Goal: Task Accomplishment & Management: Manage account settings

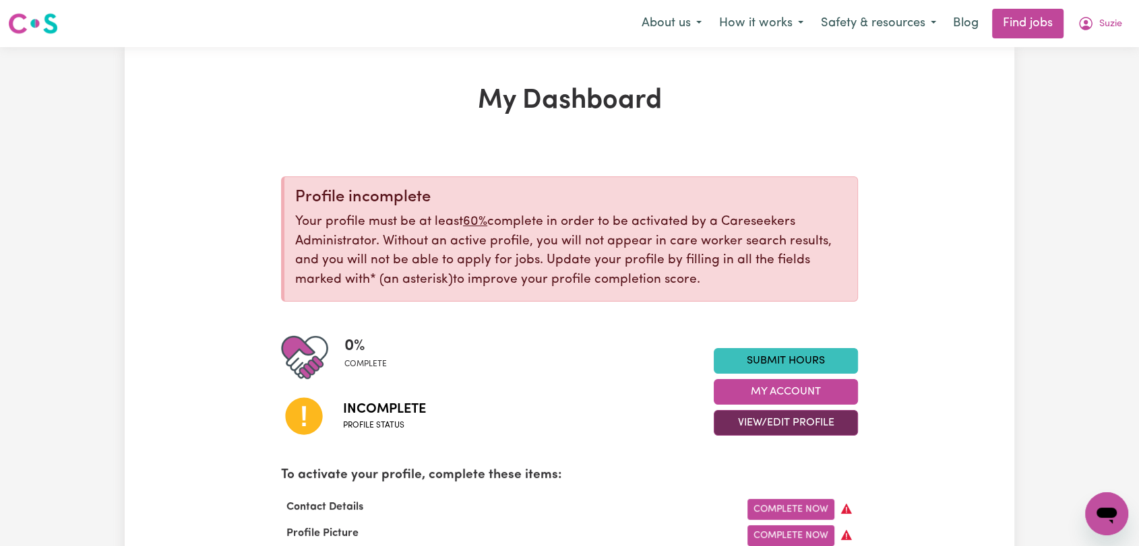
click at [773, 425] on button "View/Edit Profile" at bounding box center [786, 423] width 144 height 26
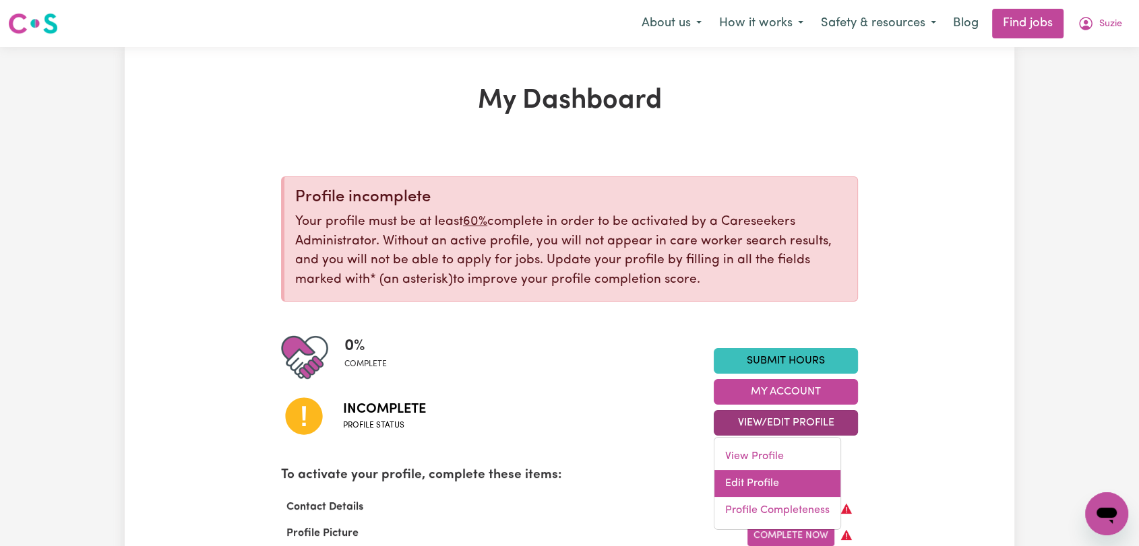
click at [753, 481] on link "Edit Profile" at bounding box center [777, 483] width 126 height 27
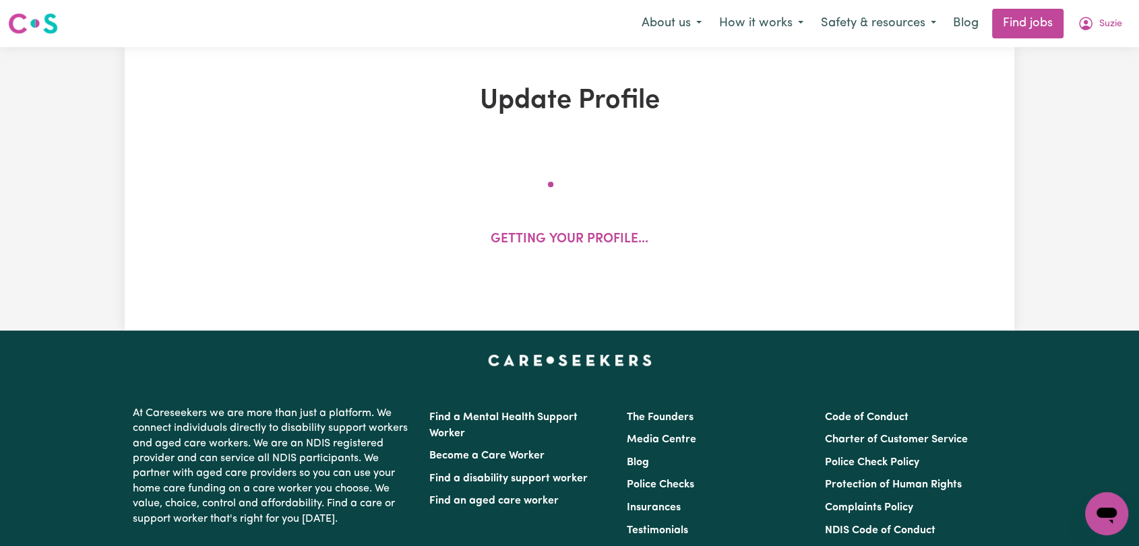
select select "Studying a healthcare related degree or qualification"
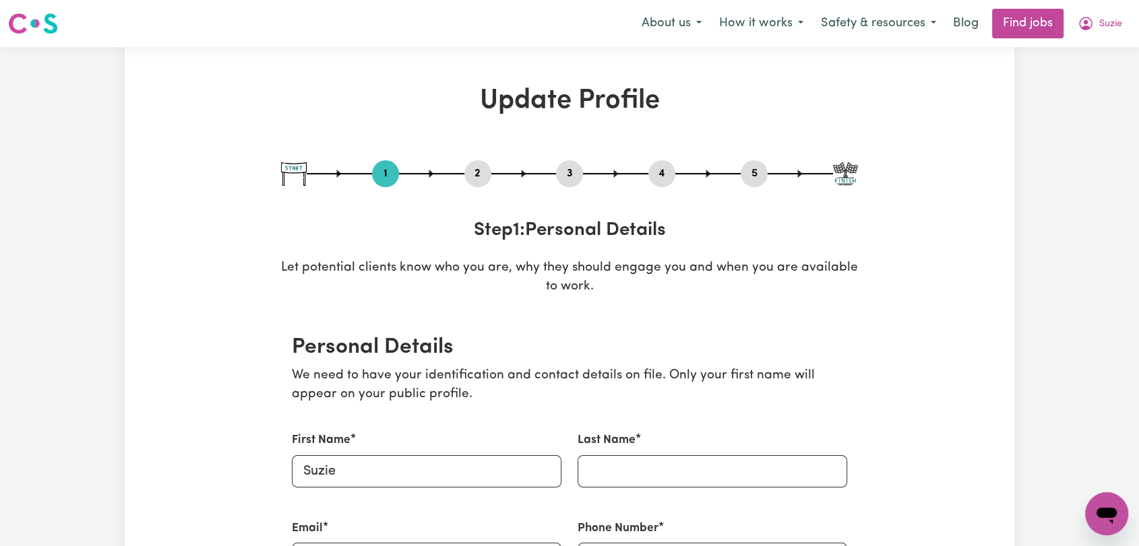
click at [759, 183] on div "5" at bounding box center [754, 173] width 27 height 27
click at [749, 177] on button "5" at bounding box center [754, 174] width 27 height 18
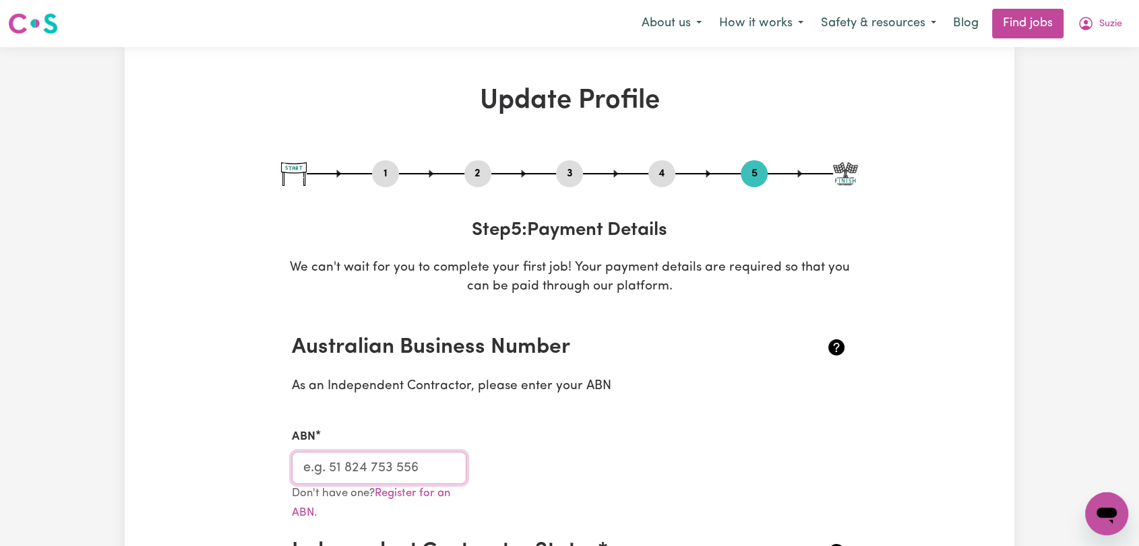
click at [379, 470] on input "ABN" at bounding box center [379, 468] width 175 height 32
paste input "30 256 476 103"
click at [324, 468] on input "30 256 476 103" at bounding box center [379, 468] width 175 height 32
click at [344, 465] on input "30256 476 103" at bounding box center [379, 468] width 175 height 32
click at [367, 463] on input "30256476 103" at bounding box center [379, 468] width 175 height 32
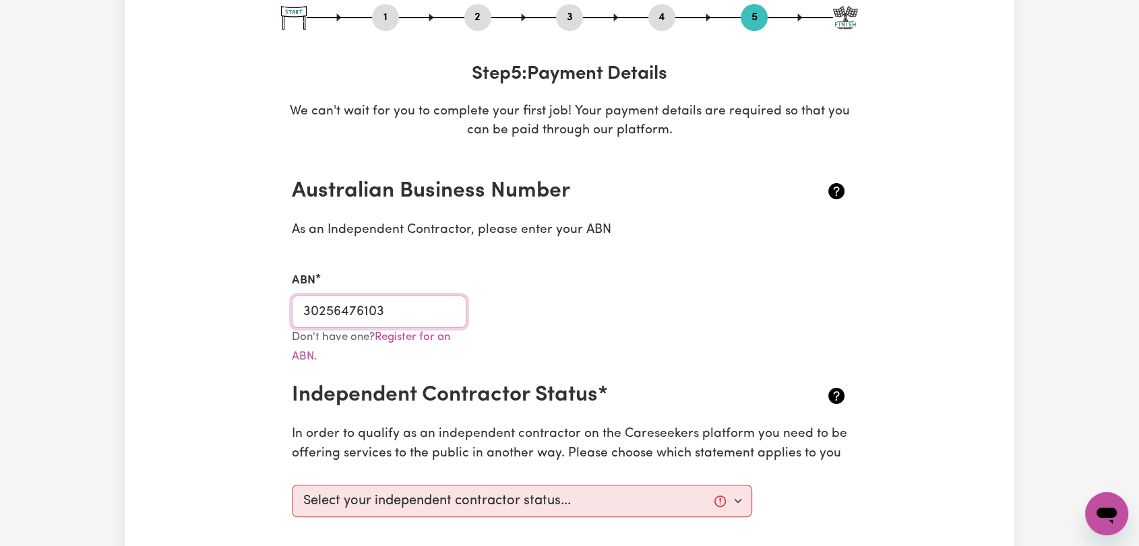
scroll to position [224, 0]
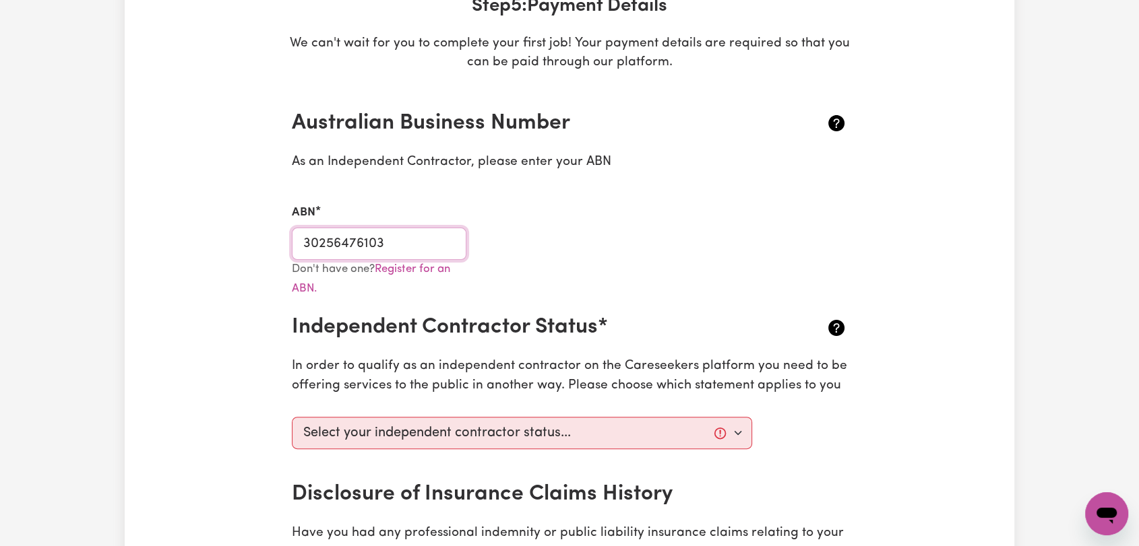
type input "30256476103"
click at [513, 429] on select "Select your independent contractor status... I am providing services through an…" at bounding box center [522, 433] width 460 height 32
select select "I am providing services through another platform"
click at [292, 417] on select "Select your independent contractor status... I am providing services through an…" at bounding box center [522, 433] width 460 height 32
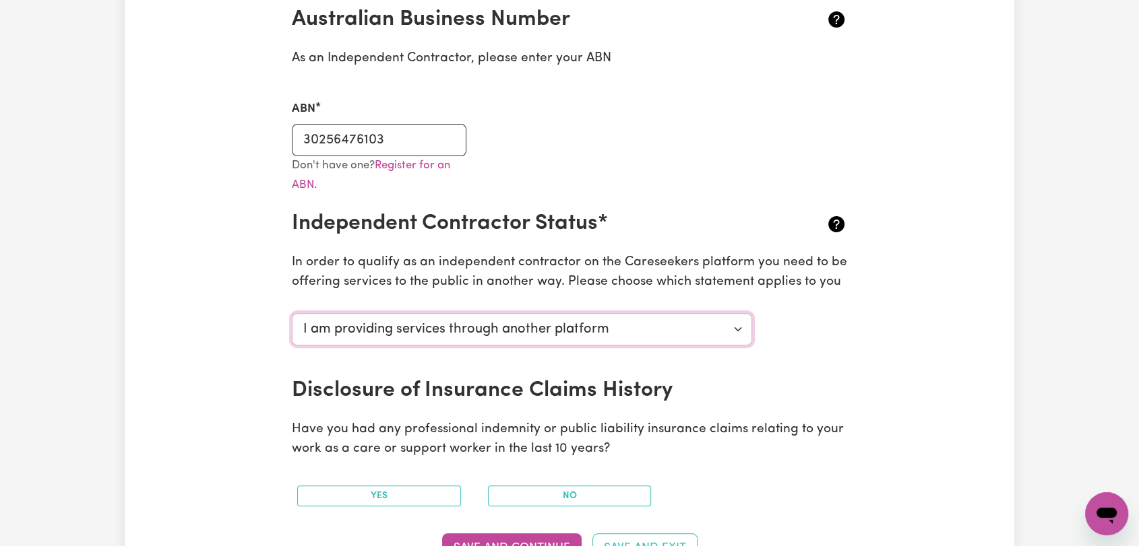
scroll to position [449, 0]
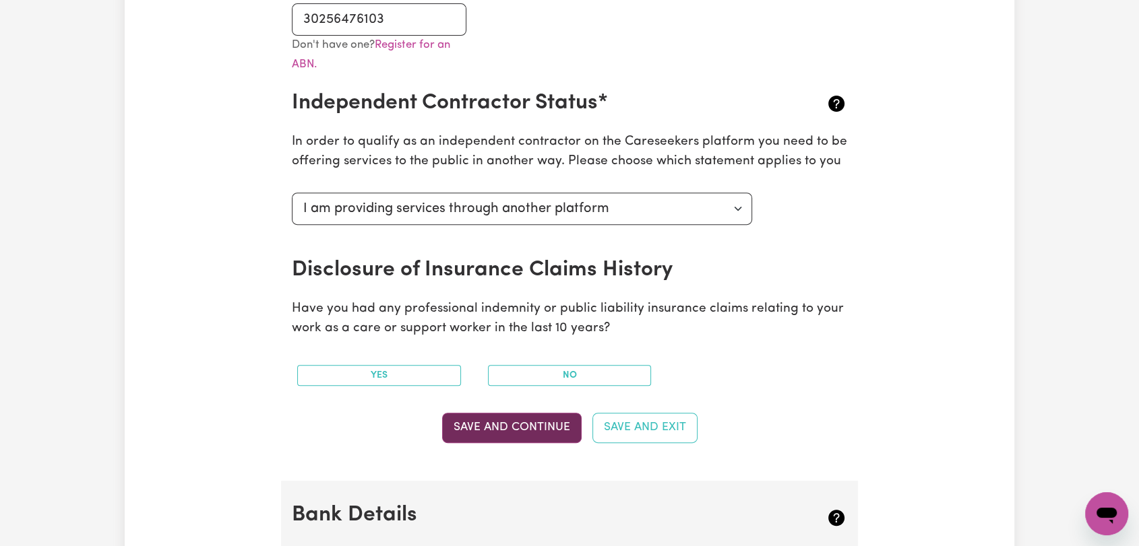
click at [515, 416] on button "Save and Continue" at bounding box center [511, 428] width 139 height 30
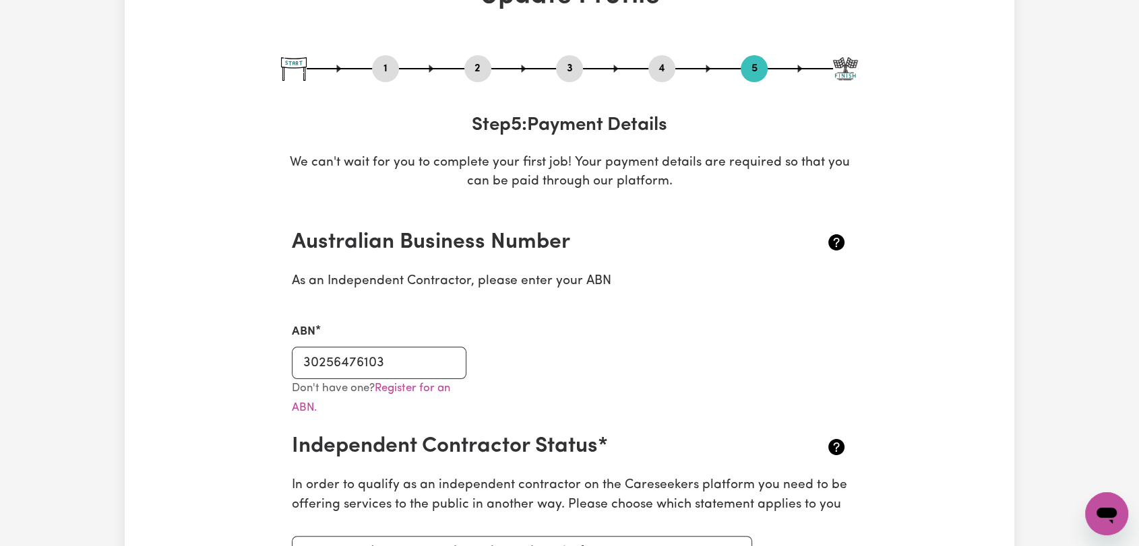
scroll to position [0, 0]
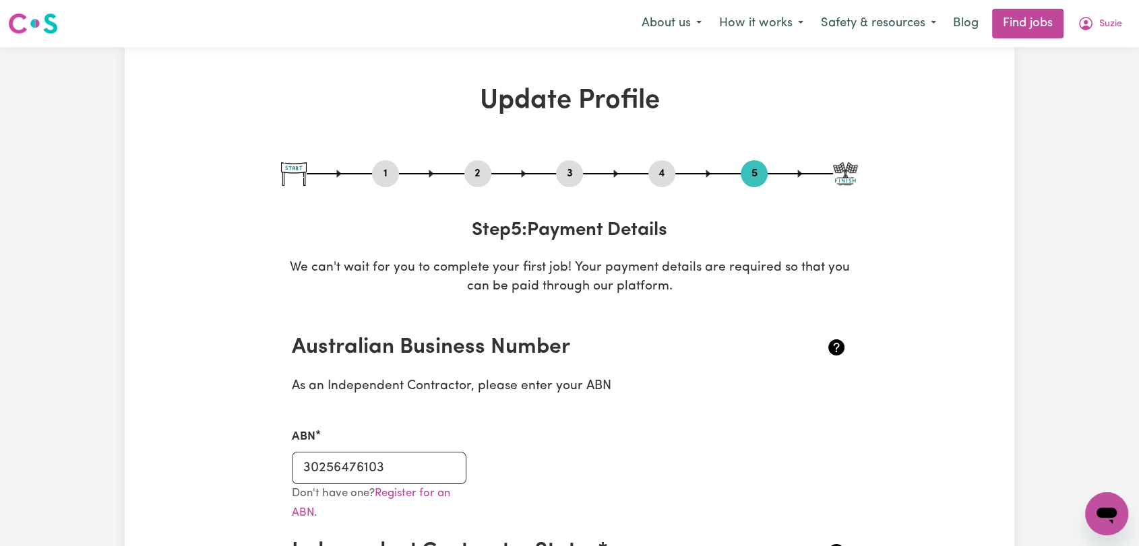
click at [477, 174] on button "2" at bounding box center [477, 174] width 27 height 18
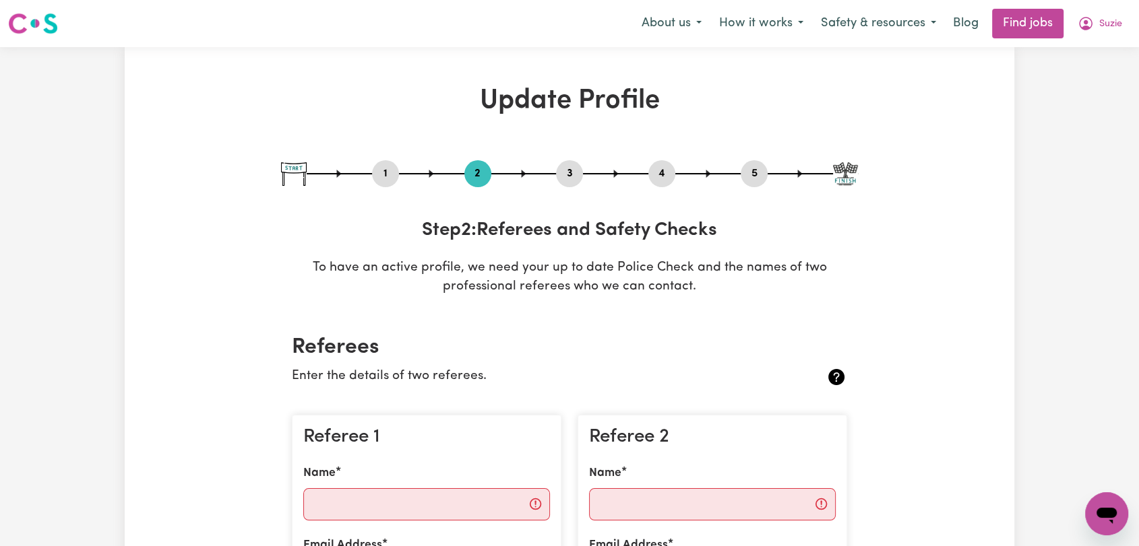
click at [391, 175] on button "1" at bounding box center [385, 174] width 27 height 18
select select "Studying a healthcare related degree or qualification"
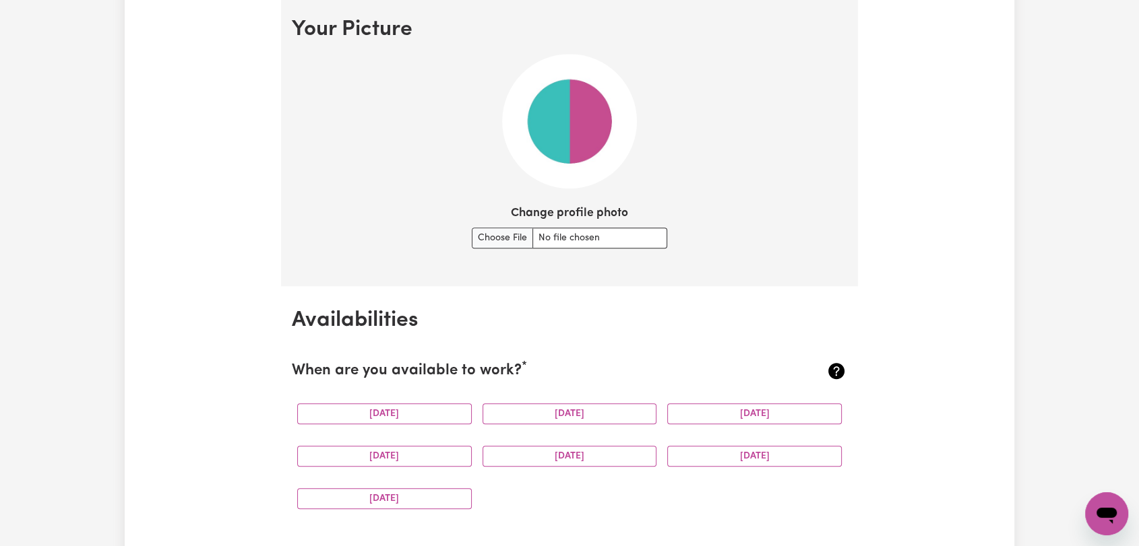
scroll to position [973, 0]
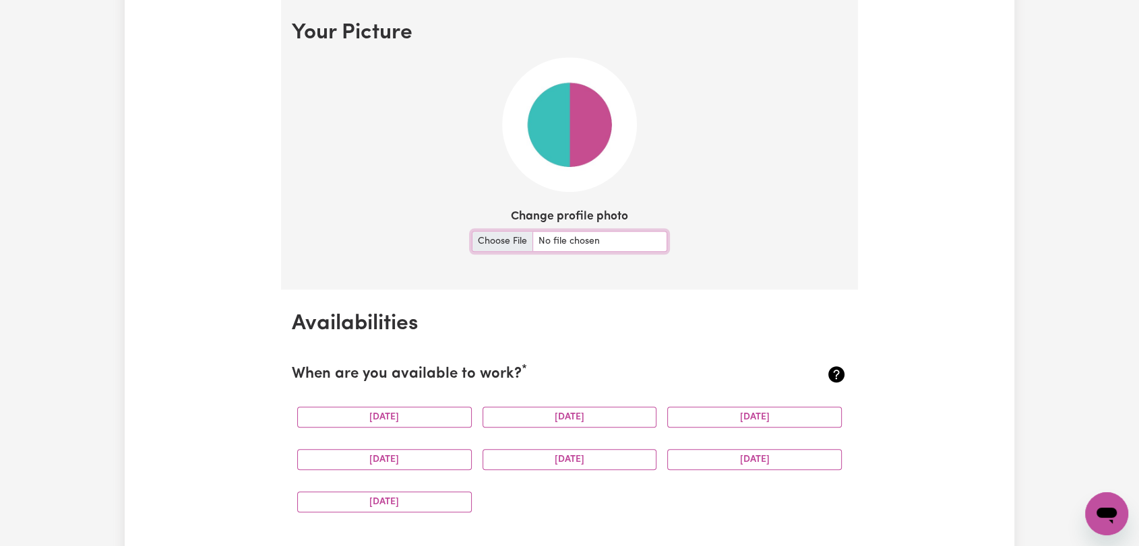
click at [491, 233] on input "Change profile photo" at bounding box center [569, 241] width 195 height 21
type input "C:\fakepath\Suzie - Picture.png"
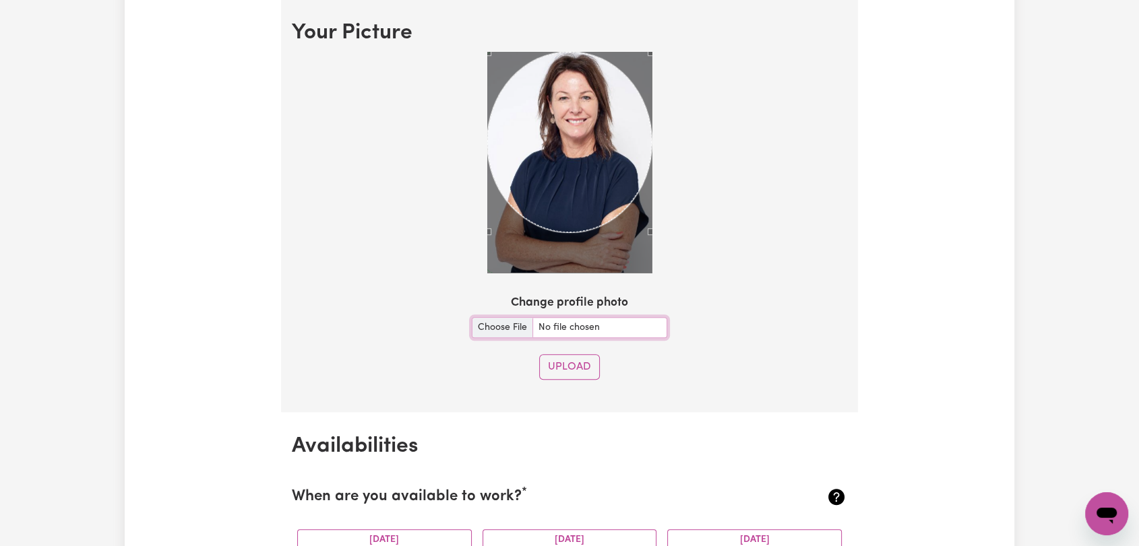
click at [666, 239] on div at bounding box center [569, 165] width 555 height 226
click at [567, 358] on button "Upload" at bounding box center [569, 367] width 61 height 26
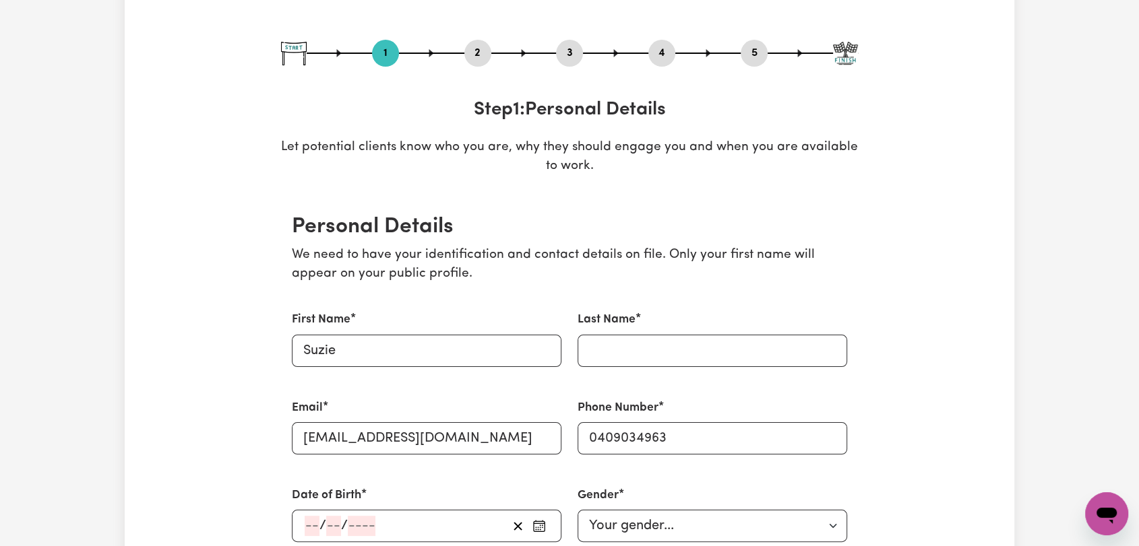
scroll to position [0, 0]
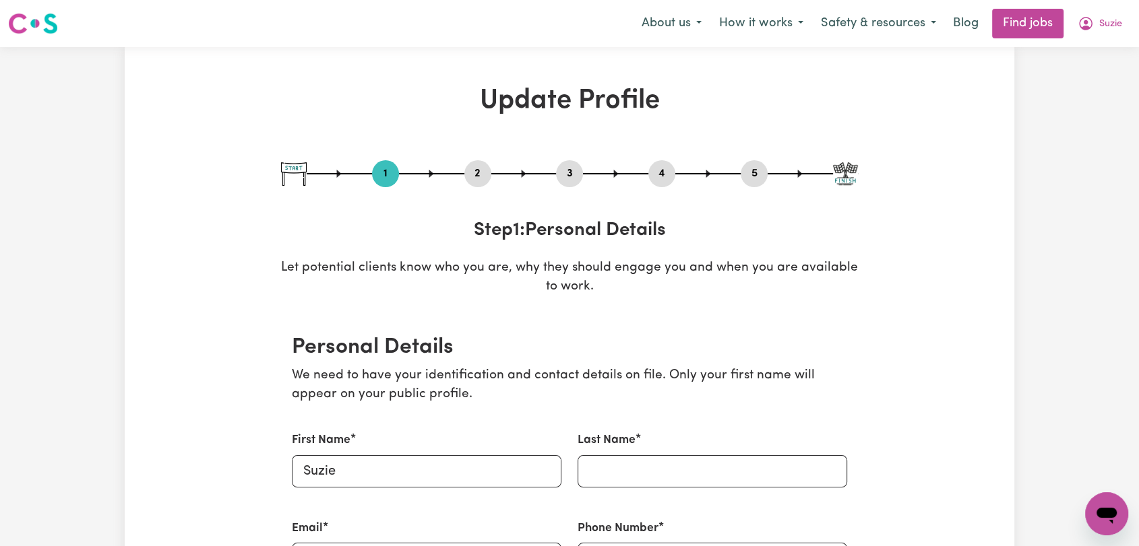
click at [480, 177] on button "2" at bounding box center [477, 174] width 27 height 18
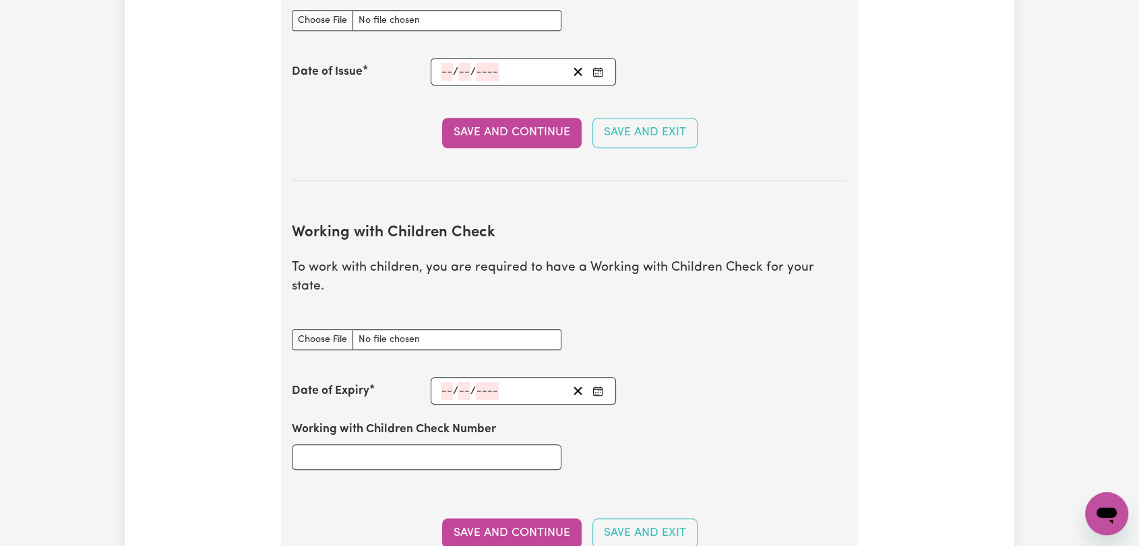
scroll to position [1123, 0]
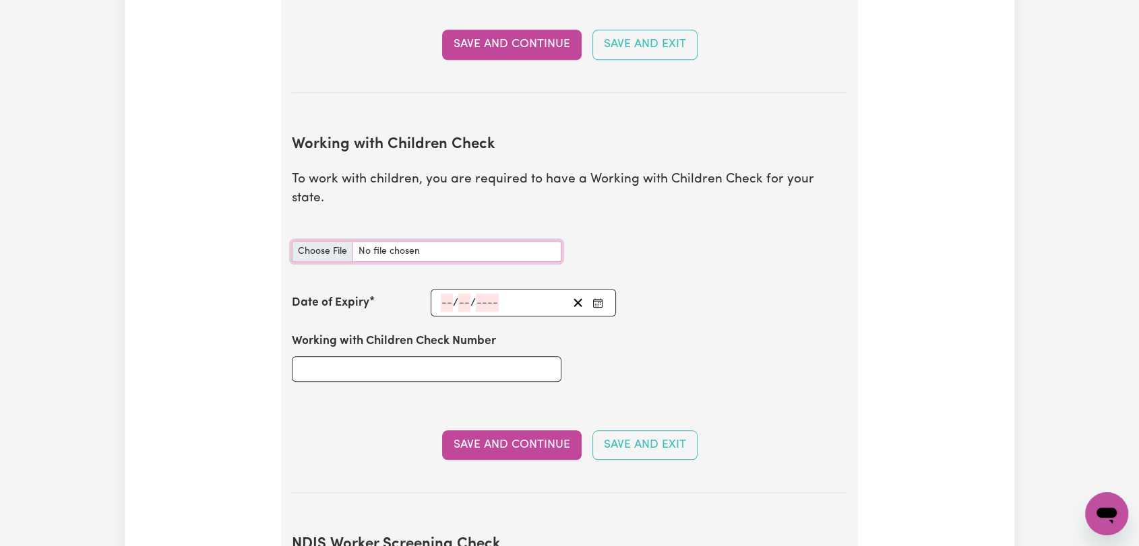
click at [340, 241] on input "Working with Children Check document" at bounding box center [427, 251] width 270 height 21
click at [317, 241] on input "Working with Children Check document" at bounding box center [427, 251] width 270 height 21
click at [329, 241] on input "Working with Children Check document" at bounding box center [427, 251] width 270 height 21
type input "C:\fakepath\Suzie - WWCC - [DATE].jpg"
click at [439, 294] on div "/ /" at bounding box center [503, 303] width 128 height 18
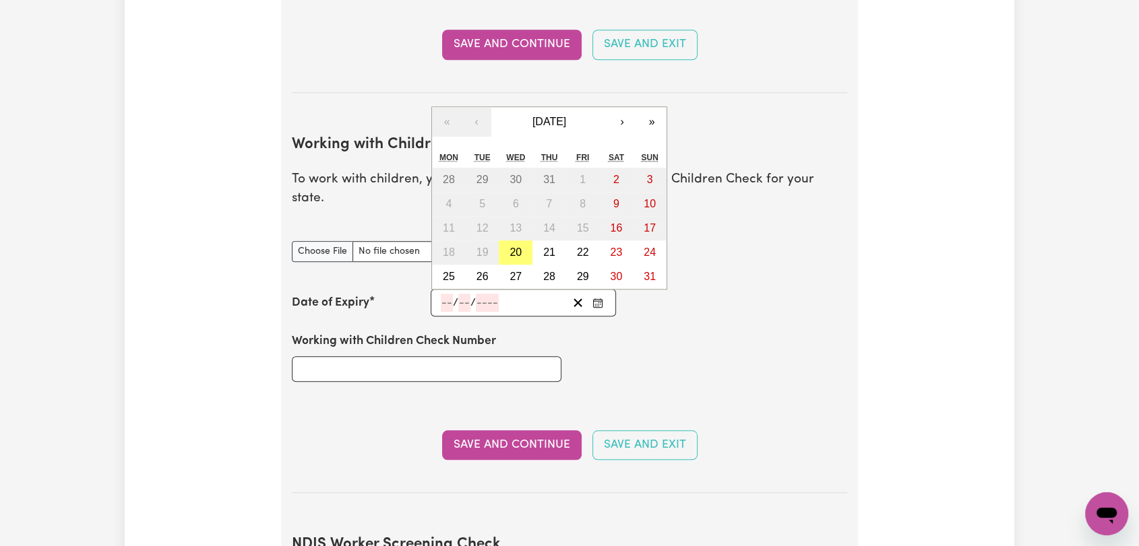
click at [337, 289] on div "Date of Expiry / / « ‹ [DATE] › » Mon Tue Wed Thu Fri Sat Sun 28 29 30 31 1 2 3…" at bounding box center [569, 303] width 555 height 28
click at [443, 294] on input "number" at bounding box center [447, 303] width 12 height 18
type input "08"
type input "05"
type input "202"
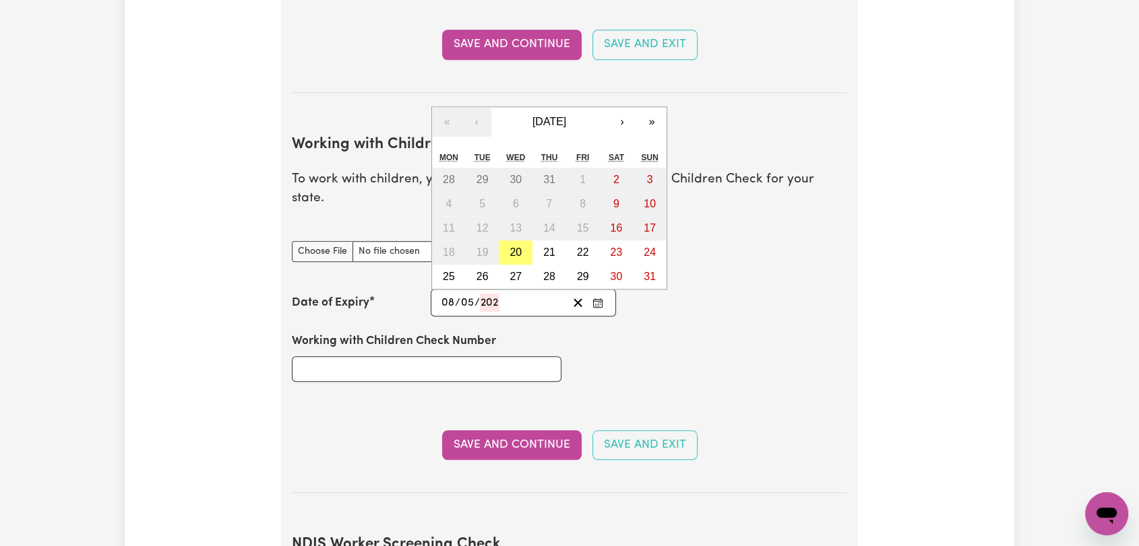
type input "[DATE]"
type input "8"
type input "5"
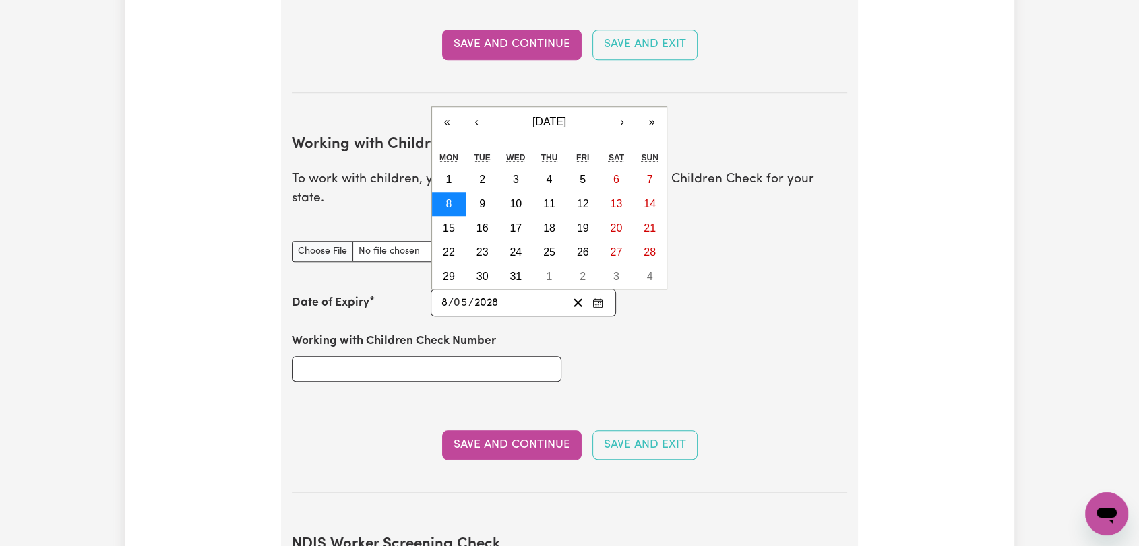
type input "2028"
click at [437, 192] on button "8" at bounding box center [449, 204] width 34 height 24
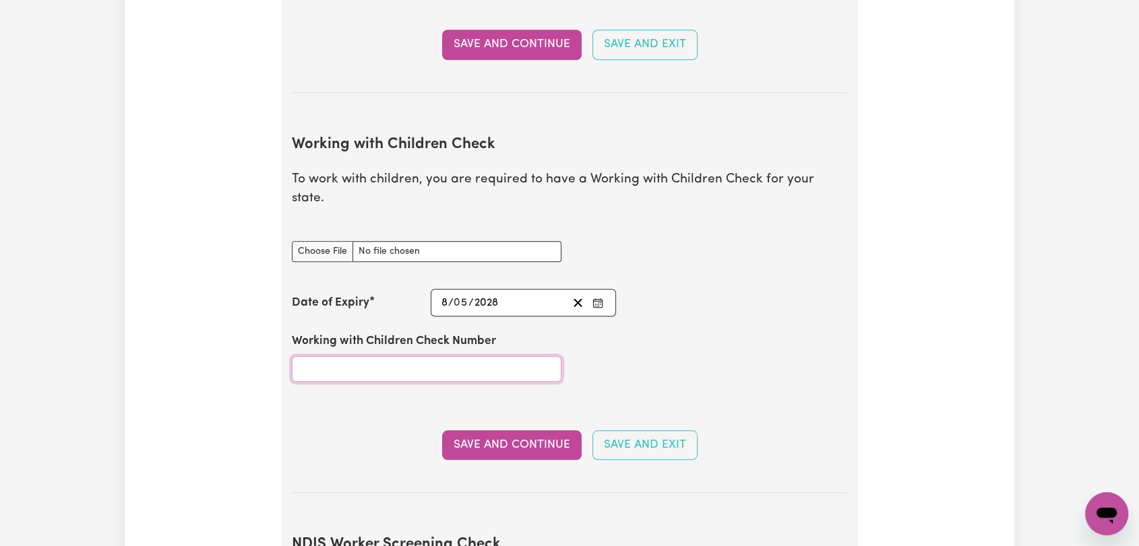
click at [359, 356] on input "Working with Children Check Number" at bounding box center [427, 369] width 270 height 26
type input "WWC0215902E"
click at [505, 435] on button "Save and Continue" at bounding box center [511, 446] width 139 height 30
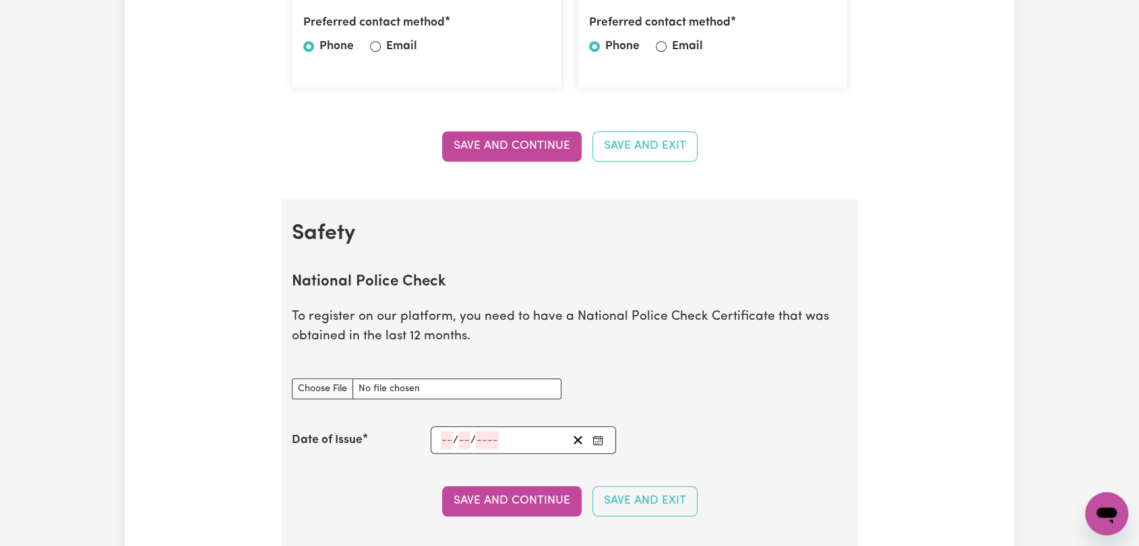
scroll to position [749, 0]
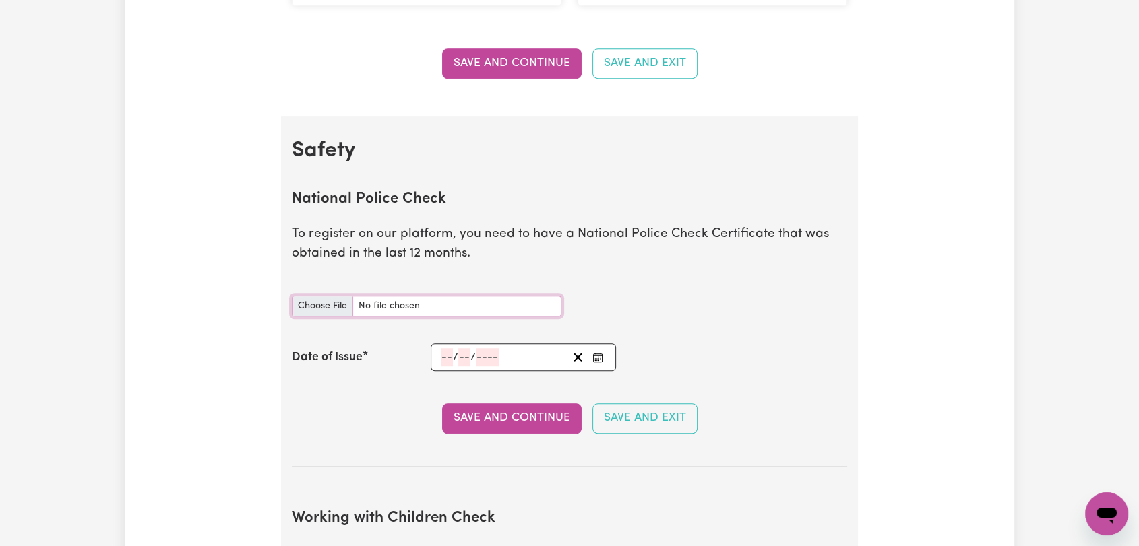
click at [321, 309] on input "National Police Check document" at bounding box center [427, 306] width 270 height 21
type input "C:\fakepath\Suzie - PC - [DATE].pdf"
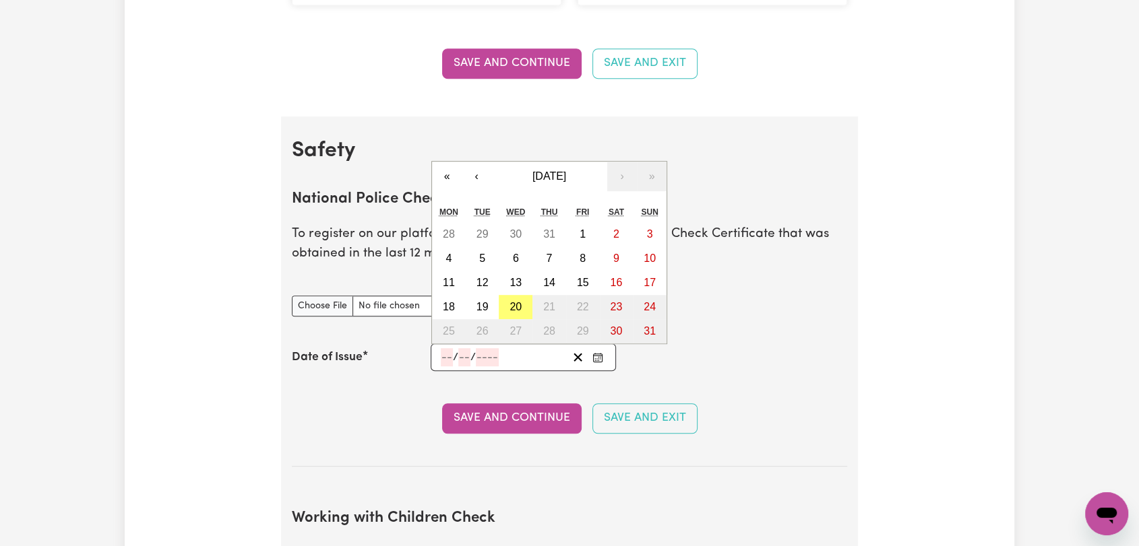
click at [442, 356] on input "number" at bounding box center [447, 357] width 12 height 18
type input "14"
type input "01"
type input "0002-01-14"
type input "1"
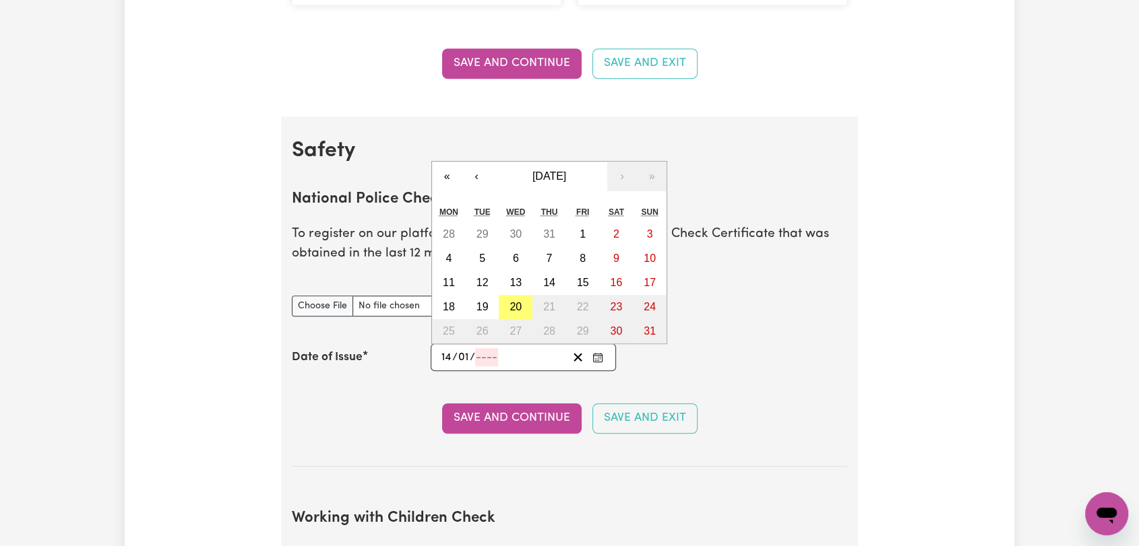
type input "2"
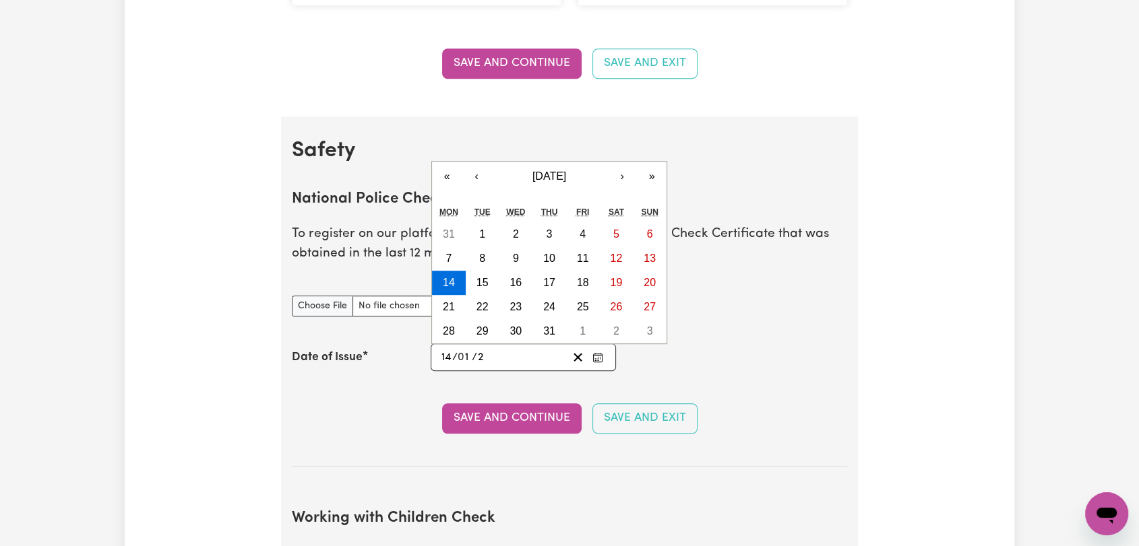
type input "0020-01-14"
type input "20"
type input "0202-01-14"
type input "202"
type input "[DATE]"
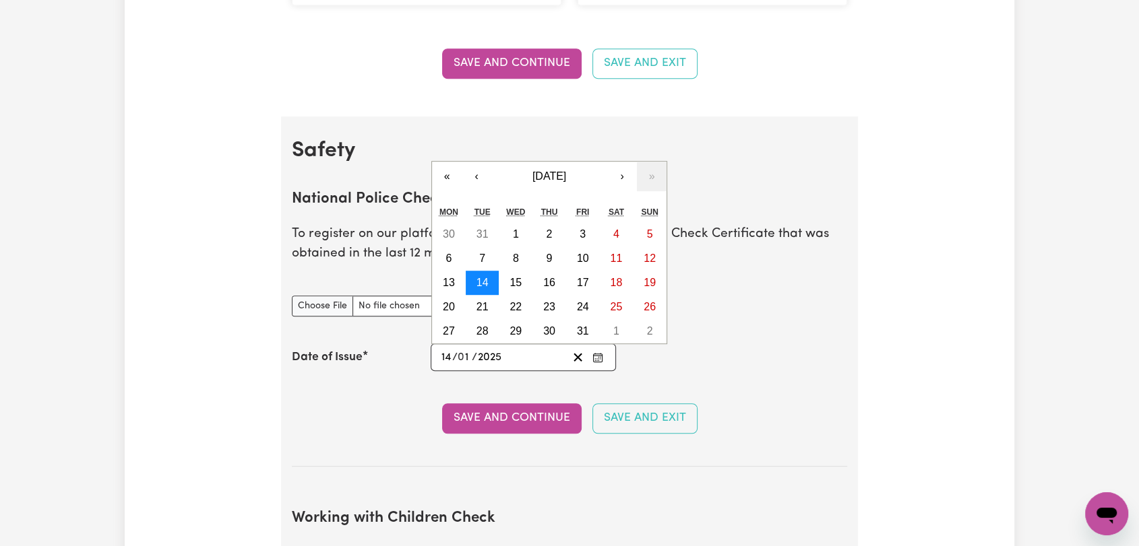
type input "2025"
click at [482, 282] on abbr "14" at bounding box center [482, 282] width 12 height 11
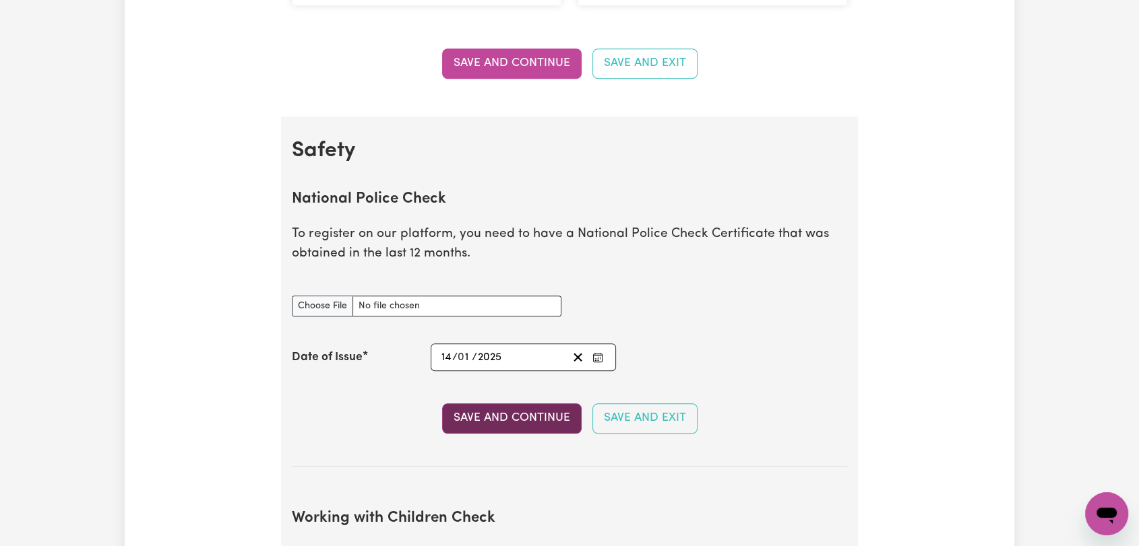
click at [527, 428] on button "Save and Continue" at bounding box center [511, 419] width 139 height 30
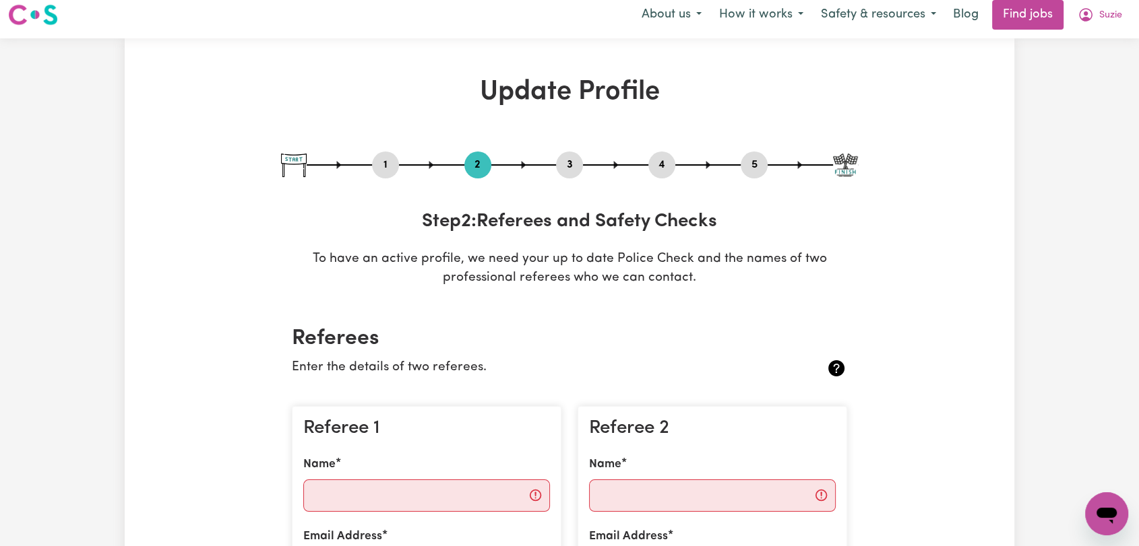
scroll to position [0, 0]
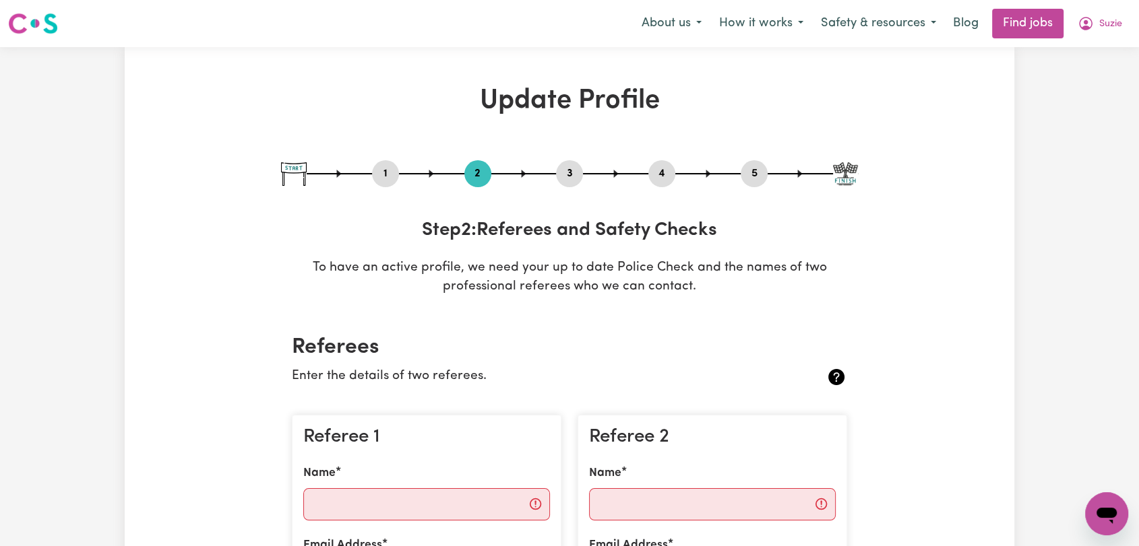
drag, startPoint x: 571, startPoint y: 174, endPoint x: 592, endPoint y: 245, distance: 74.4
click at [571, 175] on button "3" at bounding box center [569, 174] width 27 height 18
select select "Certificate III (Individual Support)"
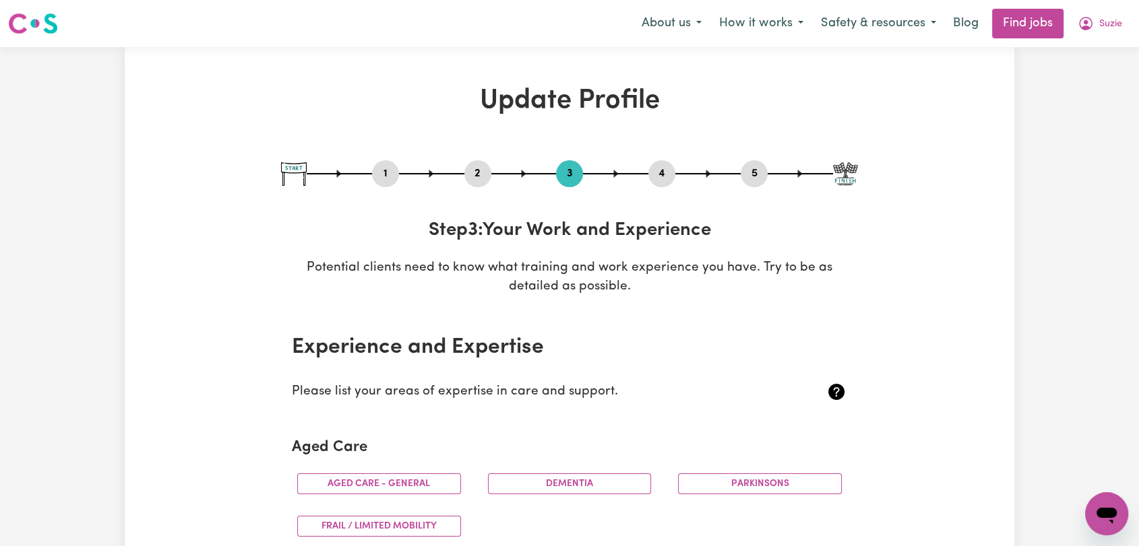
click at [662, 170] on button "4" at bounding box center [661, 174] width 27 height 18
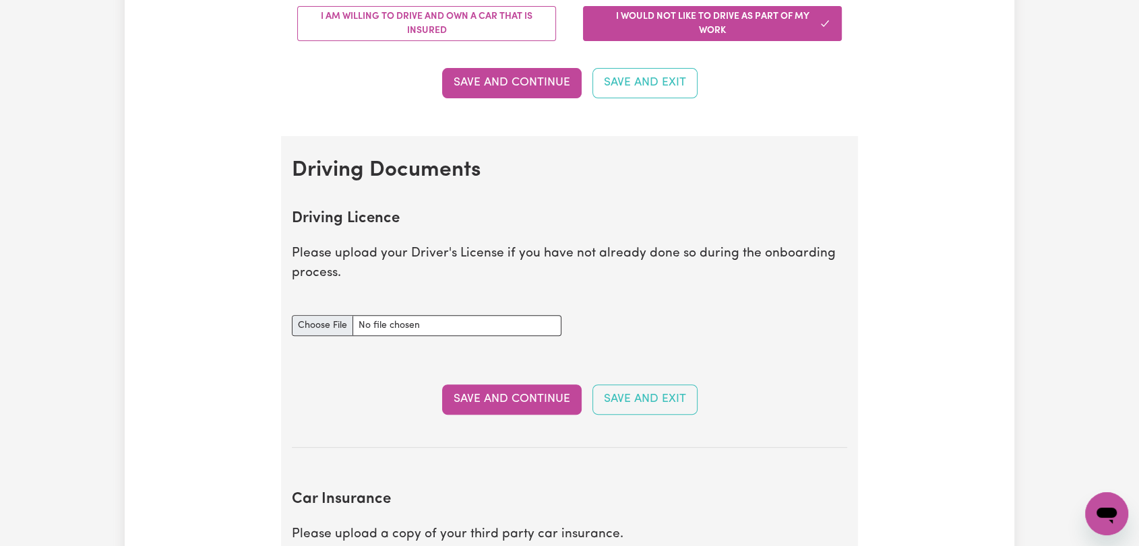
scroll to position [449, 0]
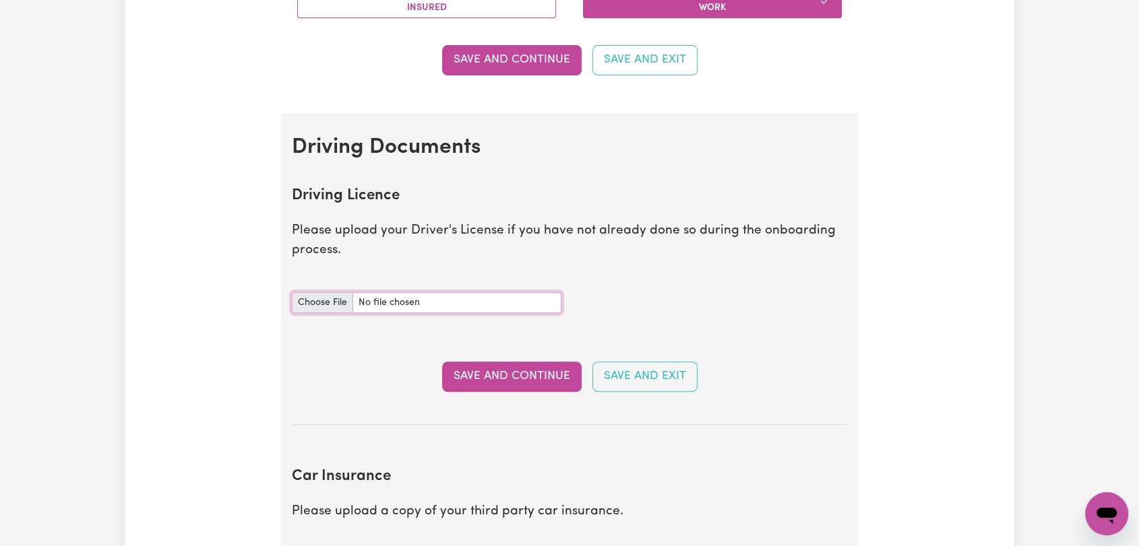
click at [329, 302] on input "Driving Licence document" at bounding box center [427, 302] width 270 height 21
type input "C:\fakepath\[PERSON_NAME] AU ---.jpg"
click at [505, 373] on button "Save and Continue" at bounding box center [511, 377] width 139 height 30
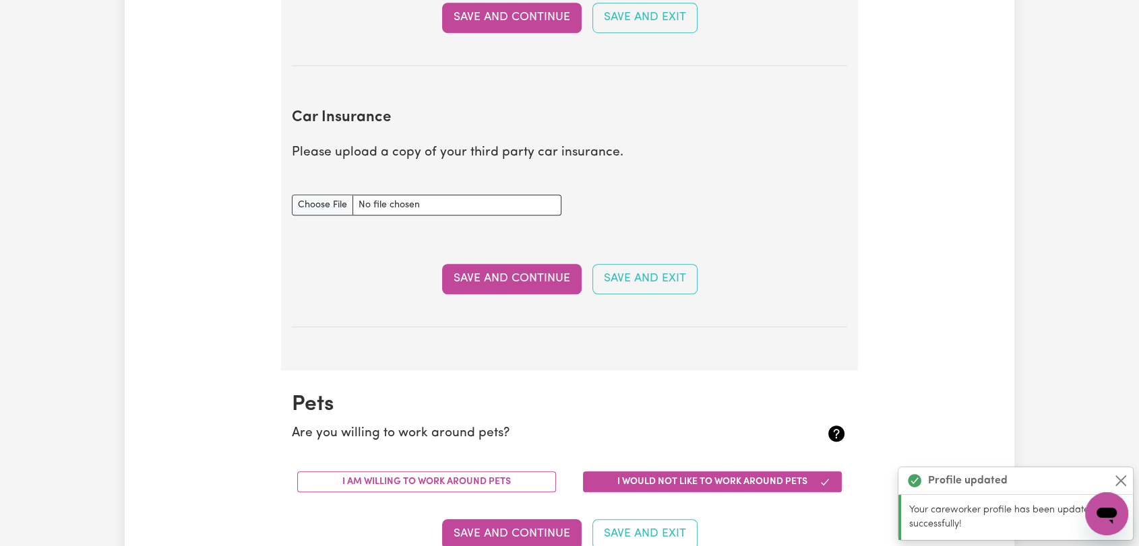
scroll to position [895, 0]
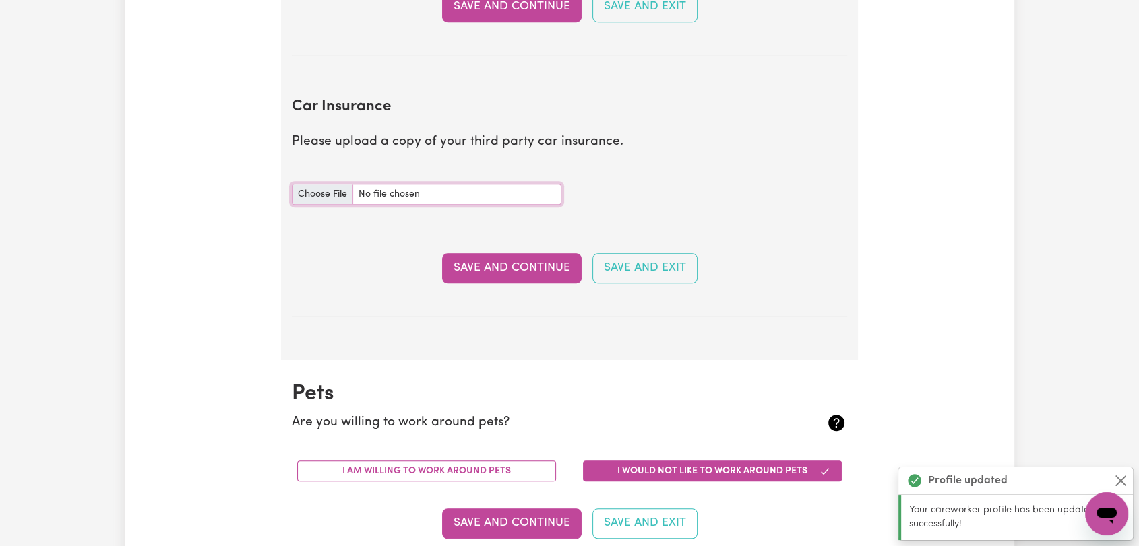
click at [312, 199] on input "Car Insurance document" at bounding box center [427, 194] width 270 height 21
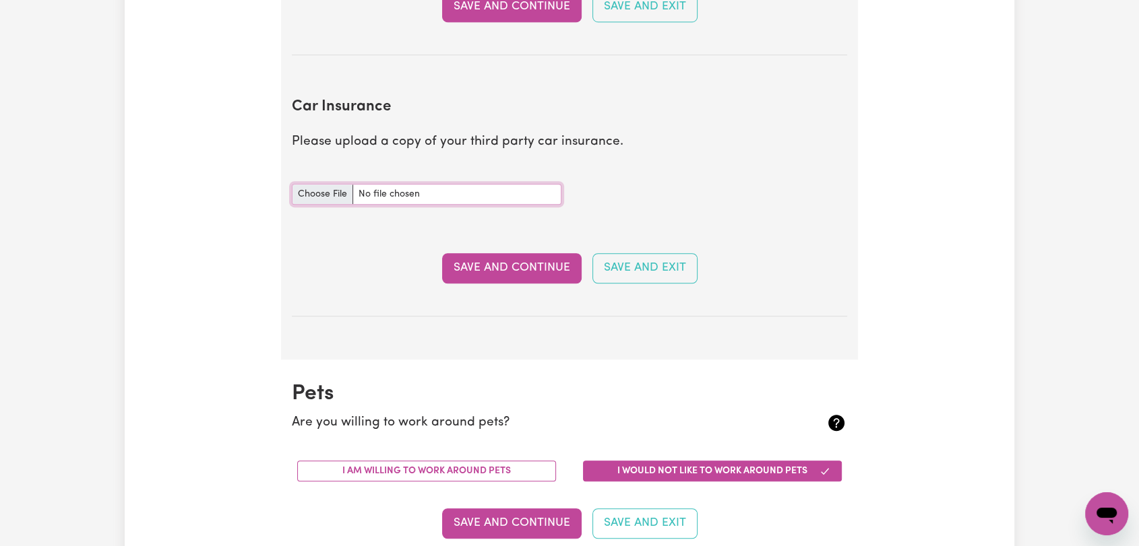
type input "C:\fakepath\Suzie - Car Registration with CTP FFO02C.jpg"
click at [524, 272] on button "Save and Continue" at bounding box center [511, 268] width 139 height 30
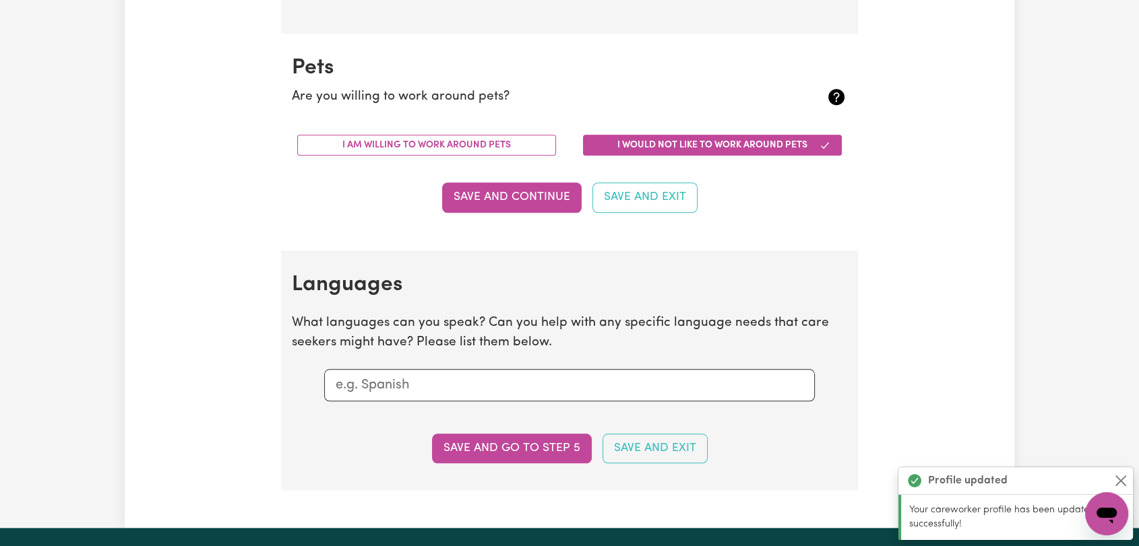
scroll to position [1254, 0]
